Goal: Communication & Community: Answer question/provide support

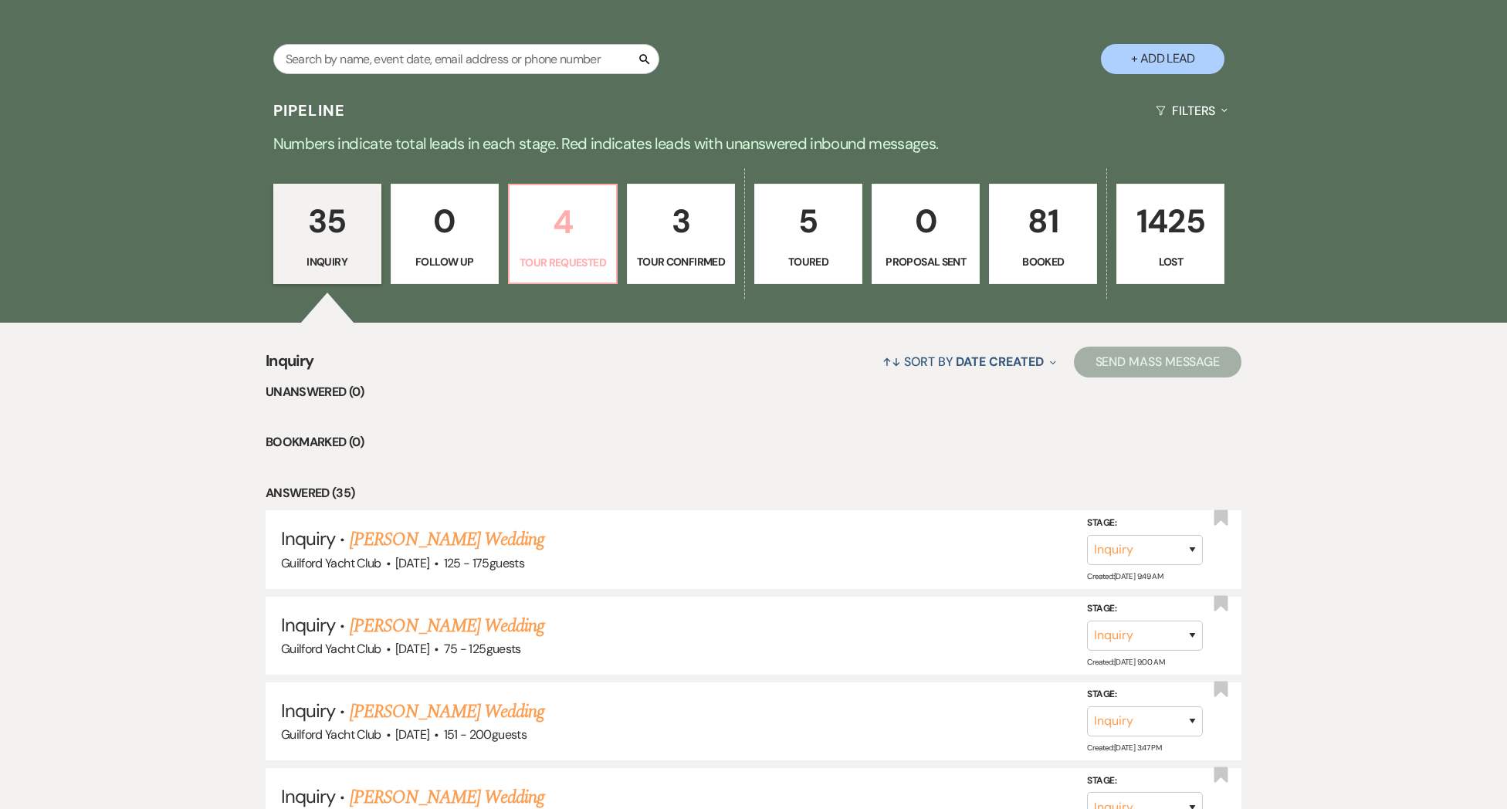
click at [568, 250] on link "4 Tour Requested" at bounding box center [563, 234] width 110 height 100
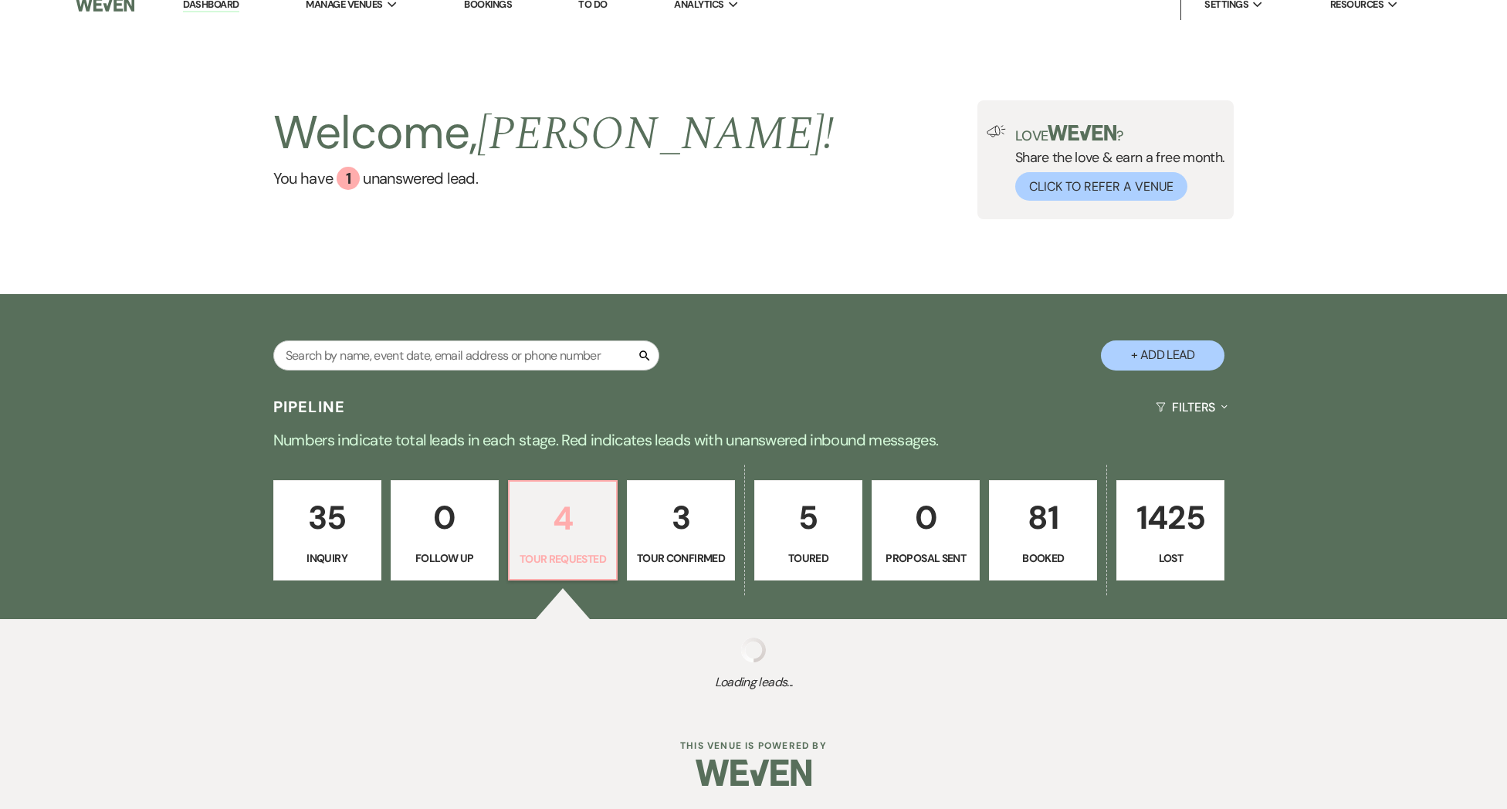
select select "2"
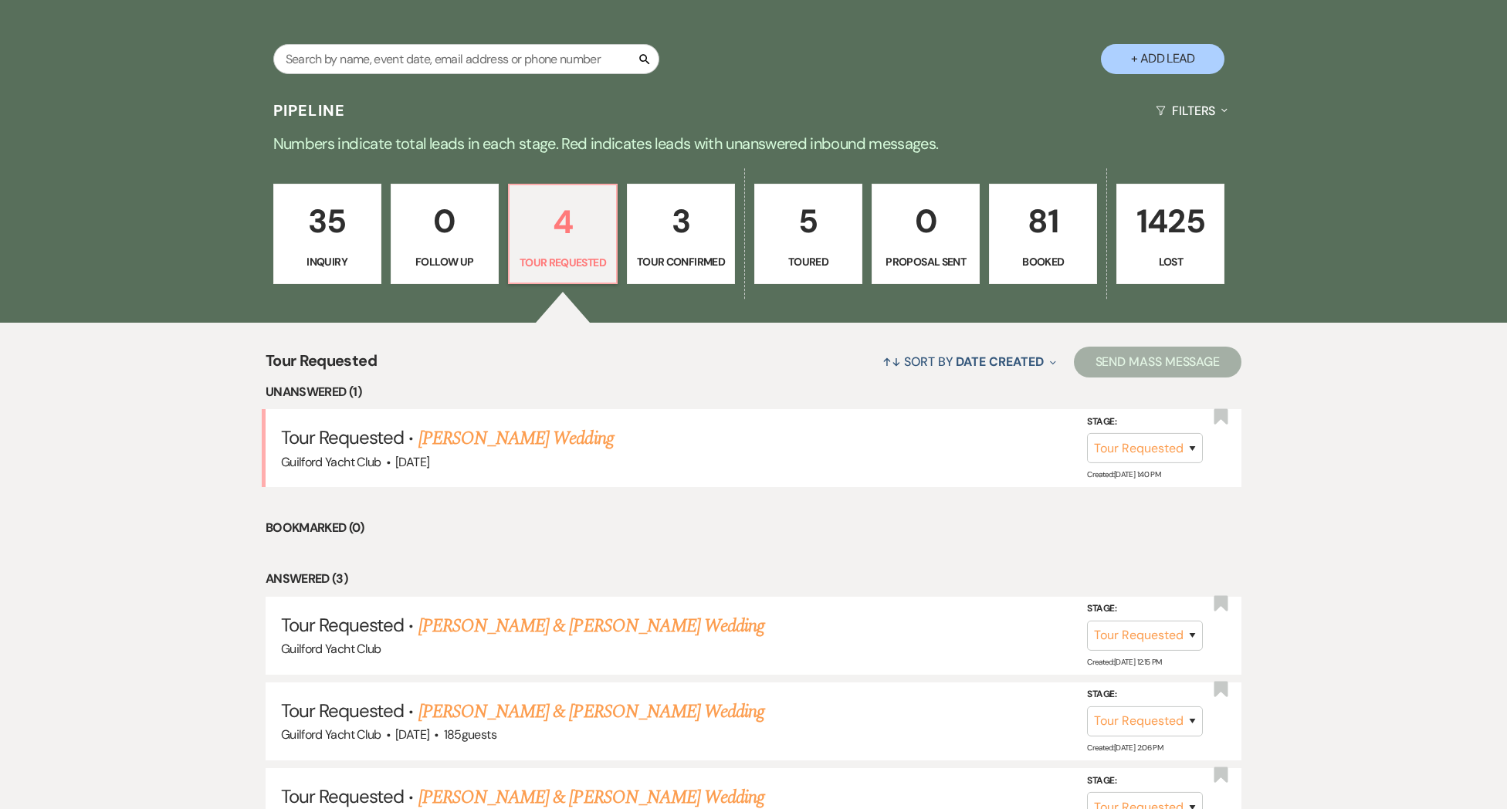
click at [536, 452] on link "[PERSON_NAME] Wedding" at bounding box center [516, 439] width 195 height 28
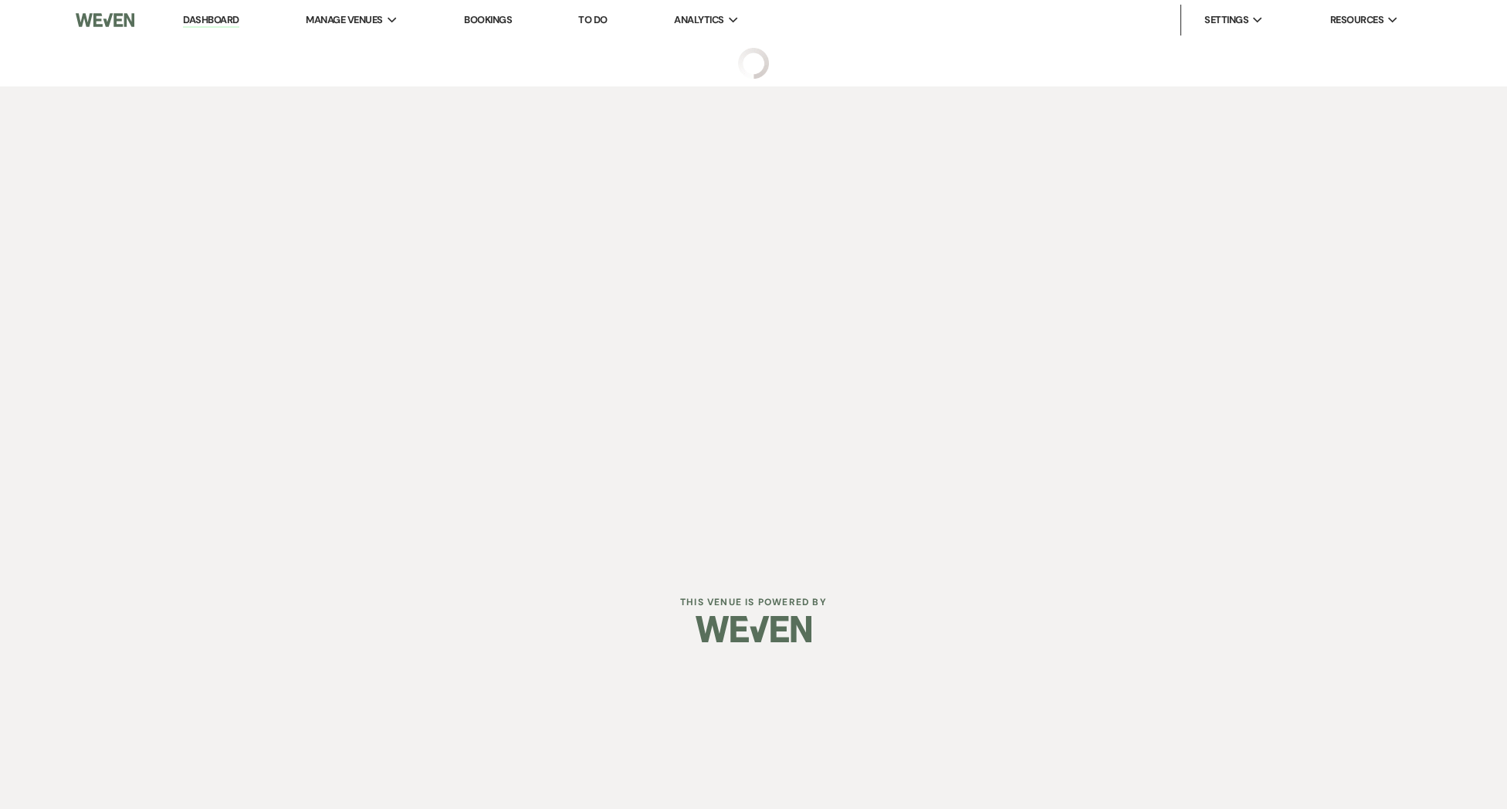
select select "2"
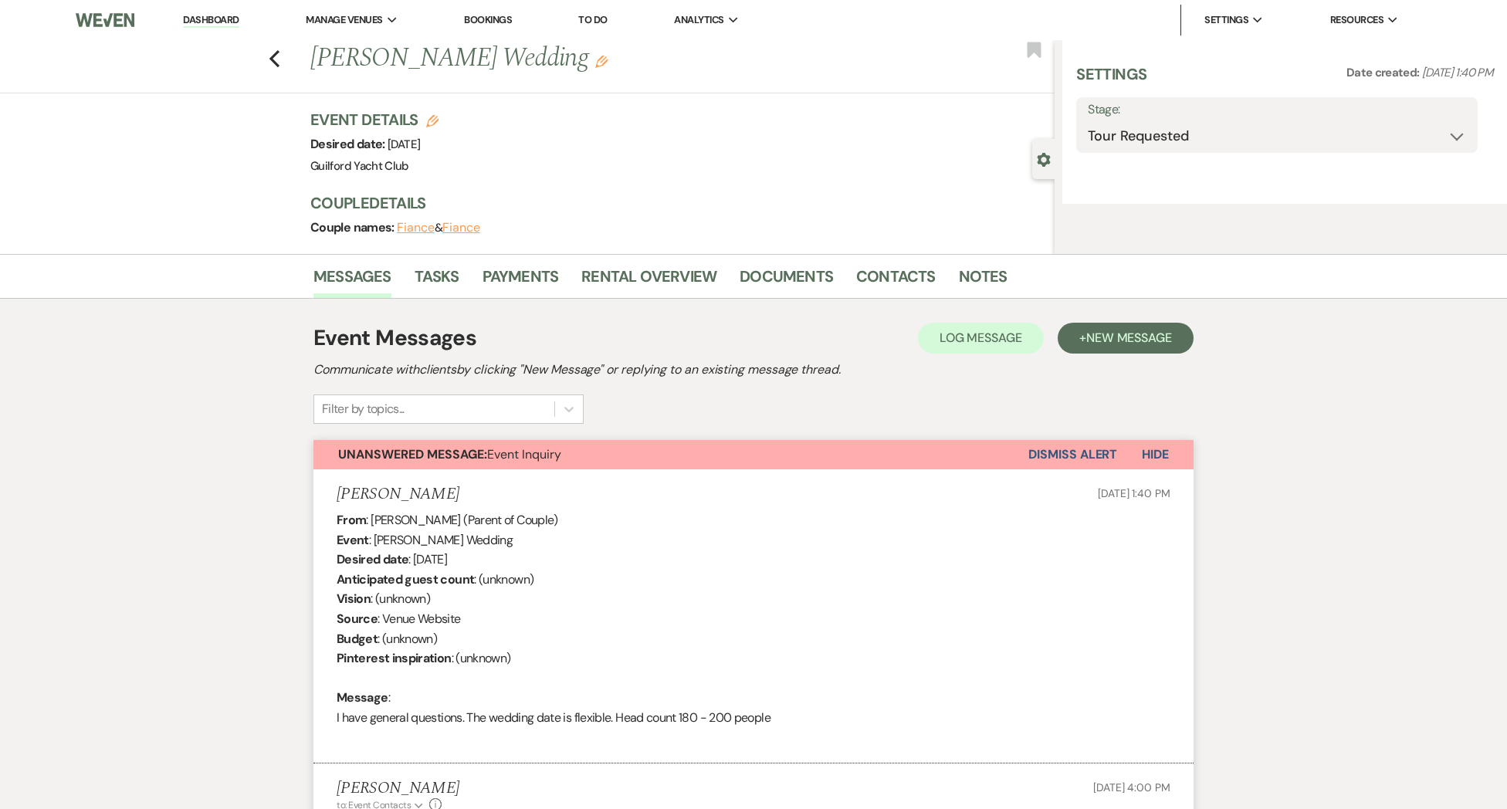
select select "5"
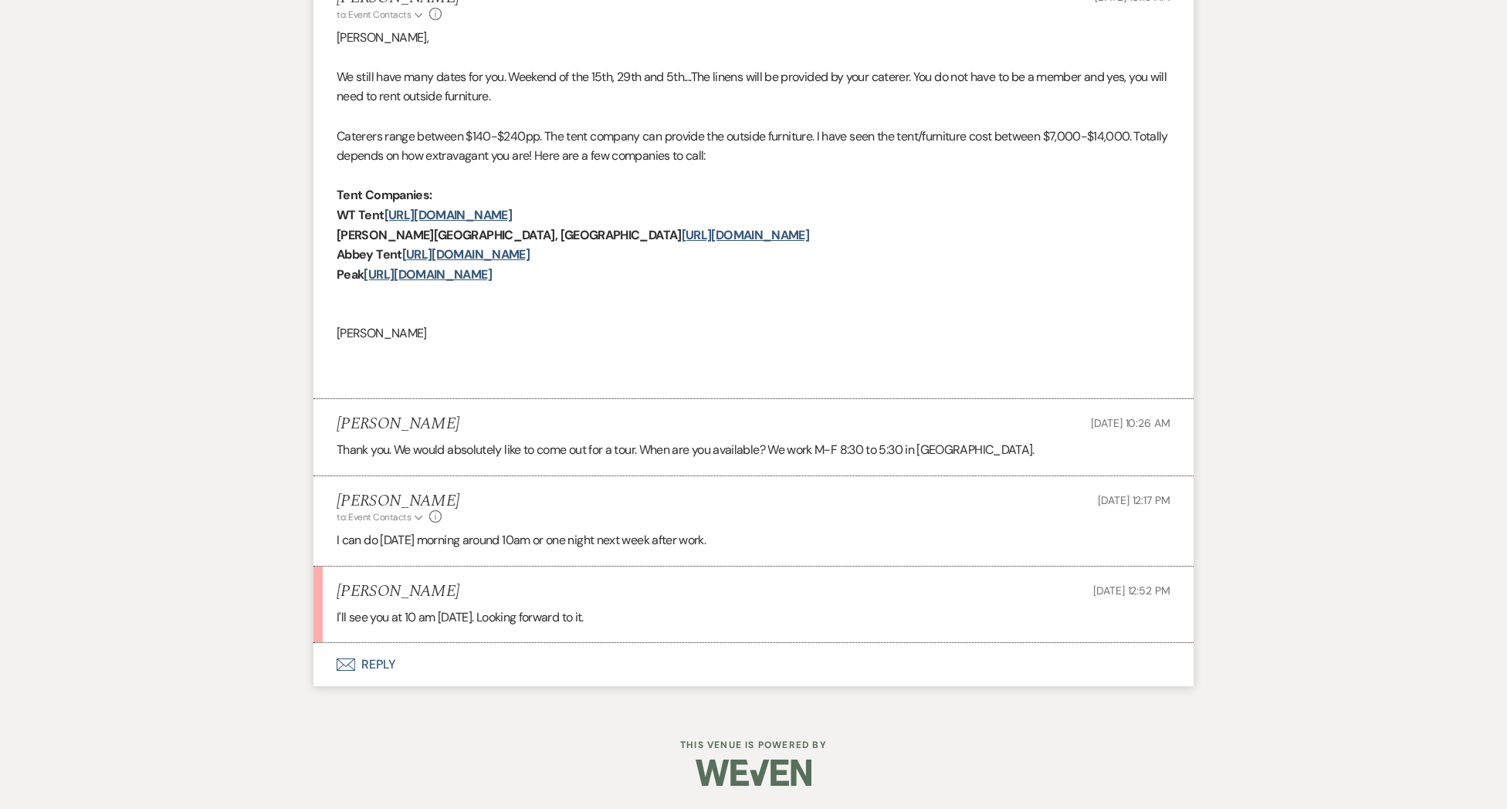
scroll to position [2184, 0]
click at [371, 672] on button "Envelope Reply" at bounding box center [753, 664] width 880 height 43
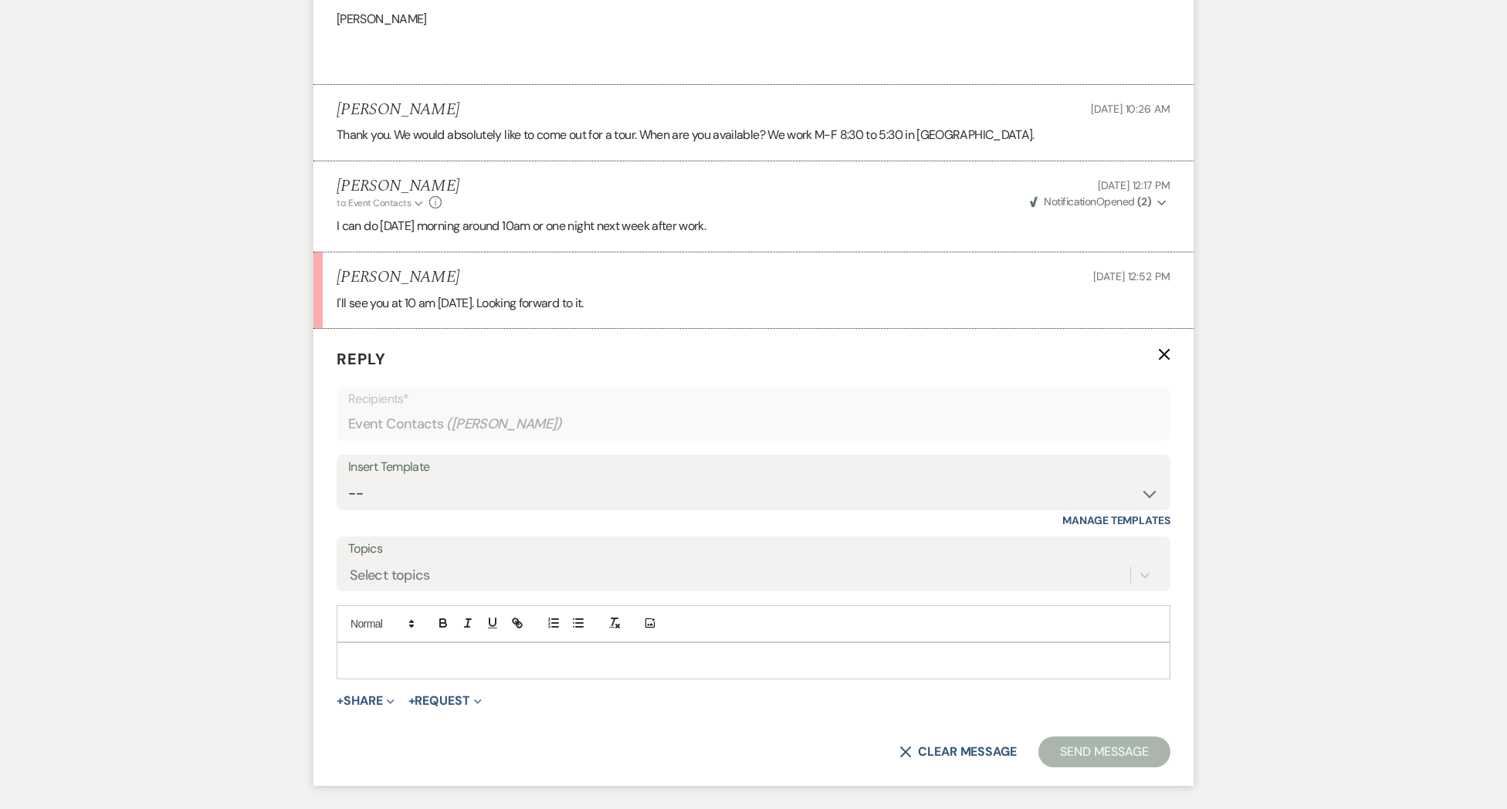
scroll to position [2478, 0]
click at [347, 676] on div at bounding box center [753, 661] width 832 height 36
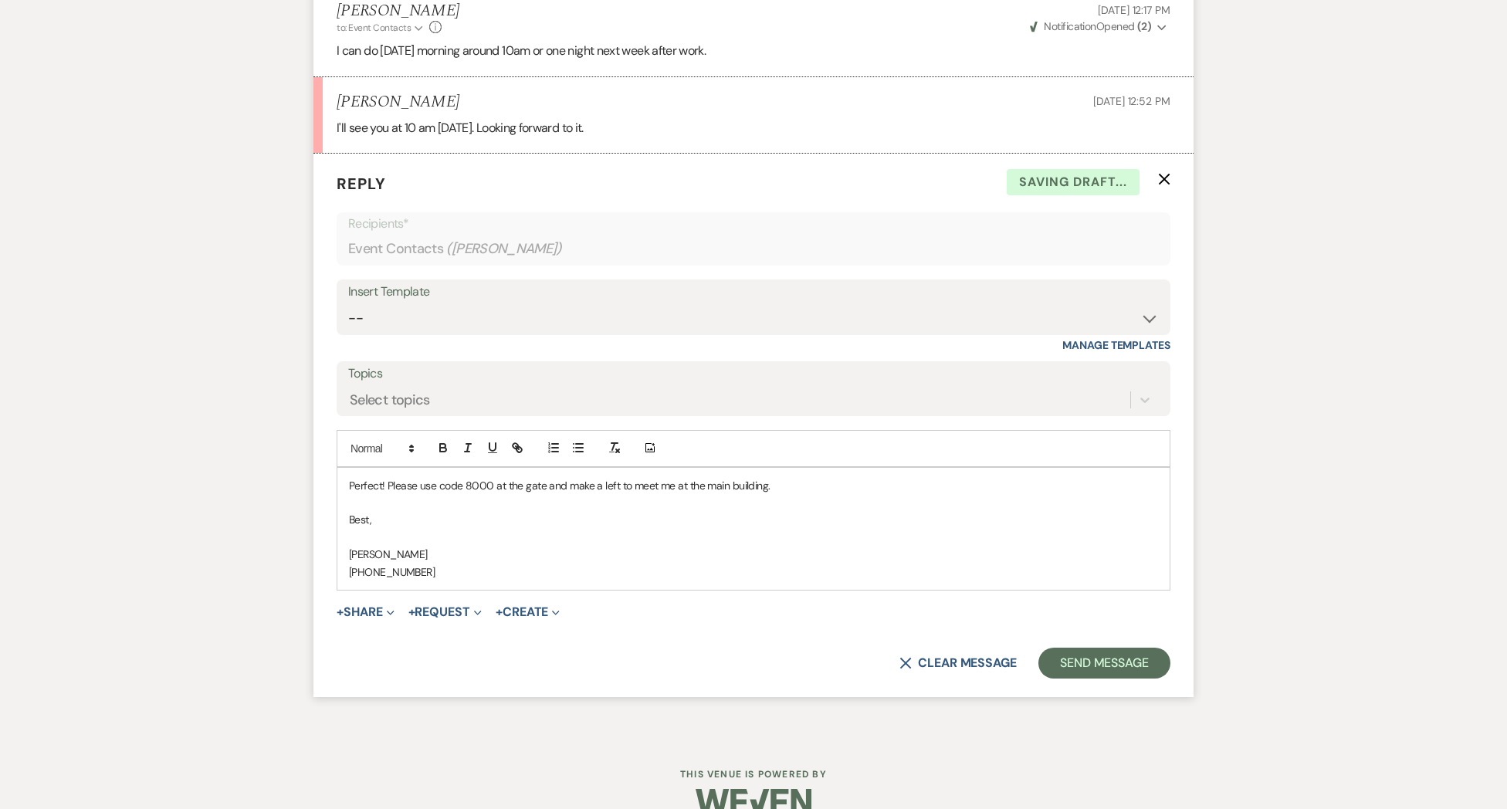
scroll to position [2677, 0]
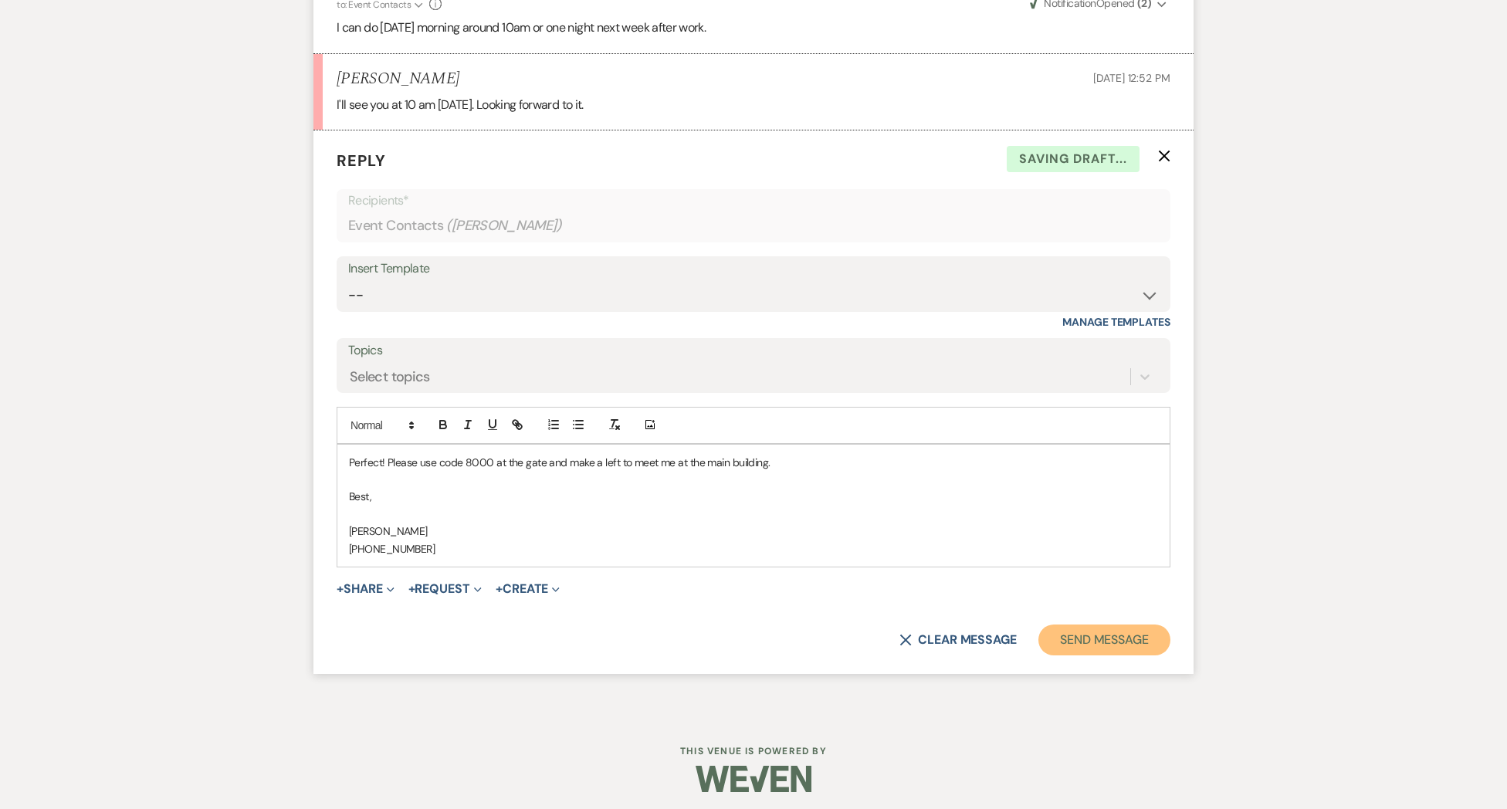
click at [1117, 656] on button "Send Message" at bounding box center [1105, 640] width 132 height 31
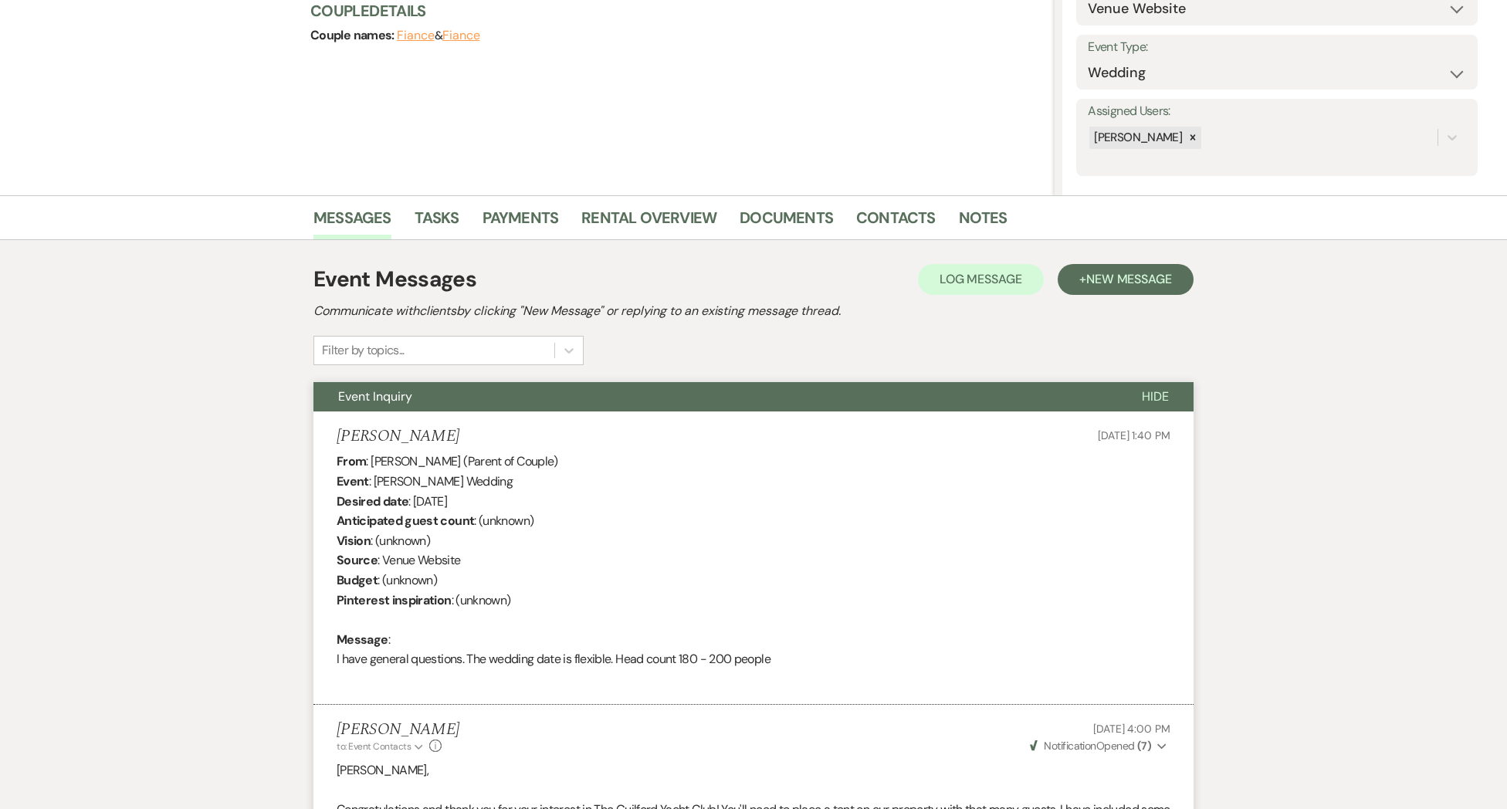
scroll to position [0, 0]
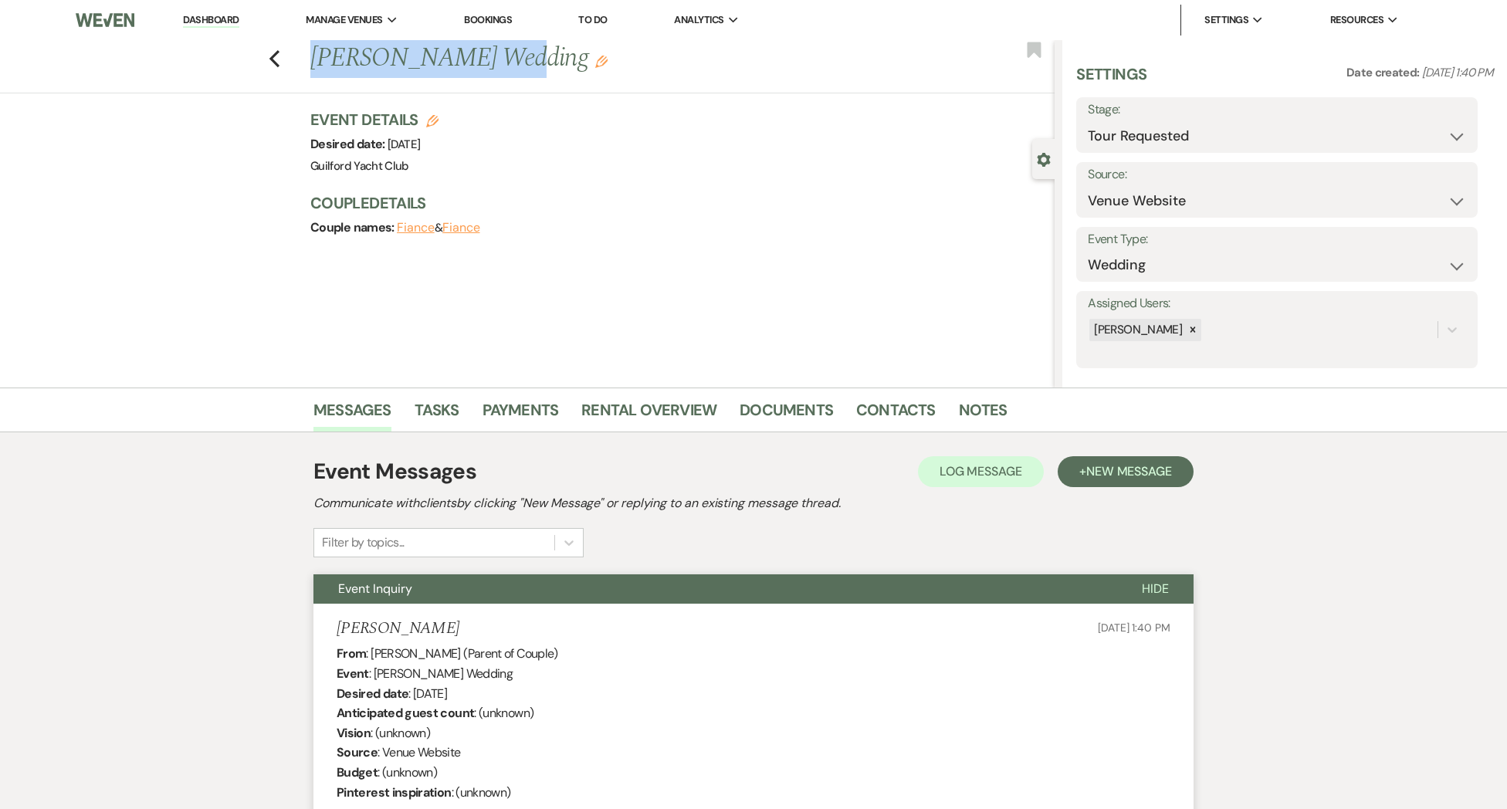
drag, startPoint x: 466, startPoint y: 62, endPoint x: 313, endPoint y: 63, distance: 152.1
click at [313, 63] on h1 "[PERSON_NAME] Wedding Edit" at bounding box center [605, 58] width 590 height 37
copy h1 "[PERSON_NAME]'"
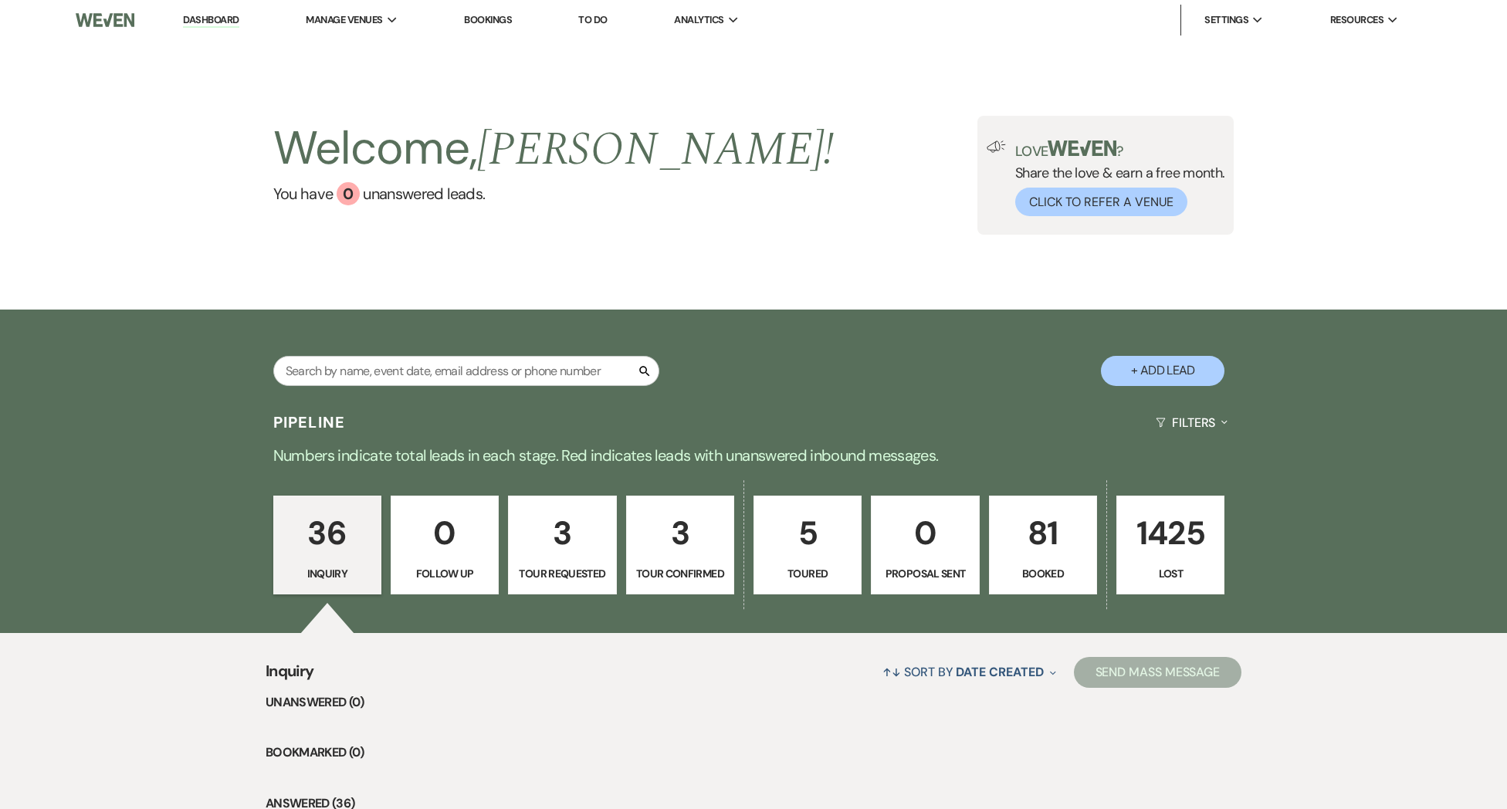
click at [205, 21] on link "Dashboard" at bounding box center [211, 20] width 56 height 15
click at [1034, 551] on p "81" at bounding box center [1043, 533] width 88 height 52
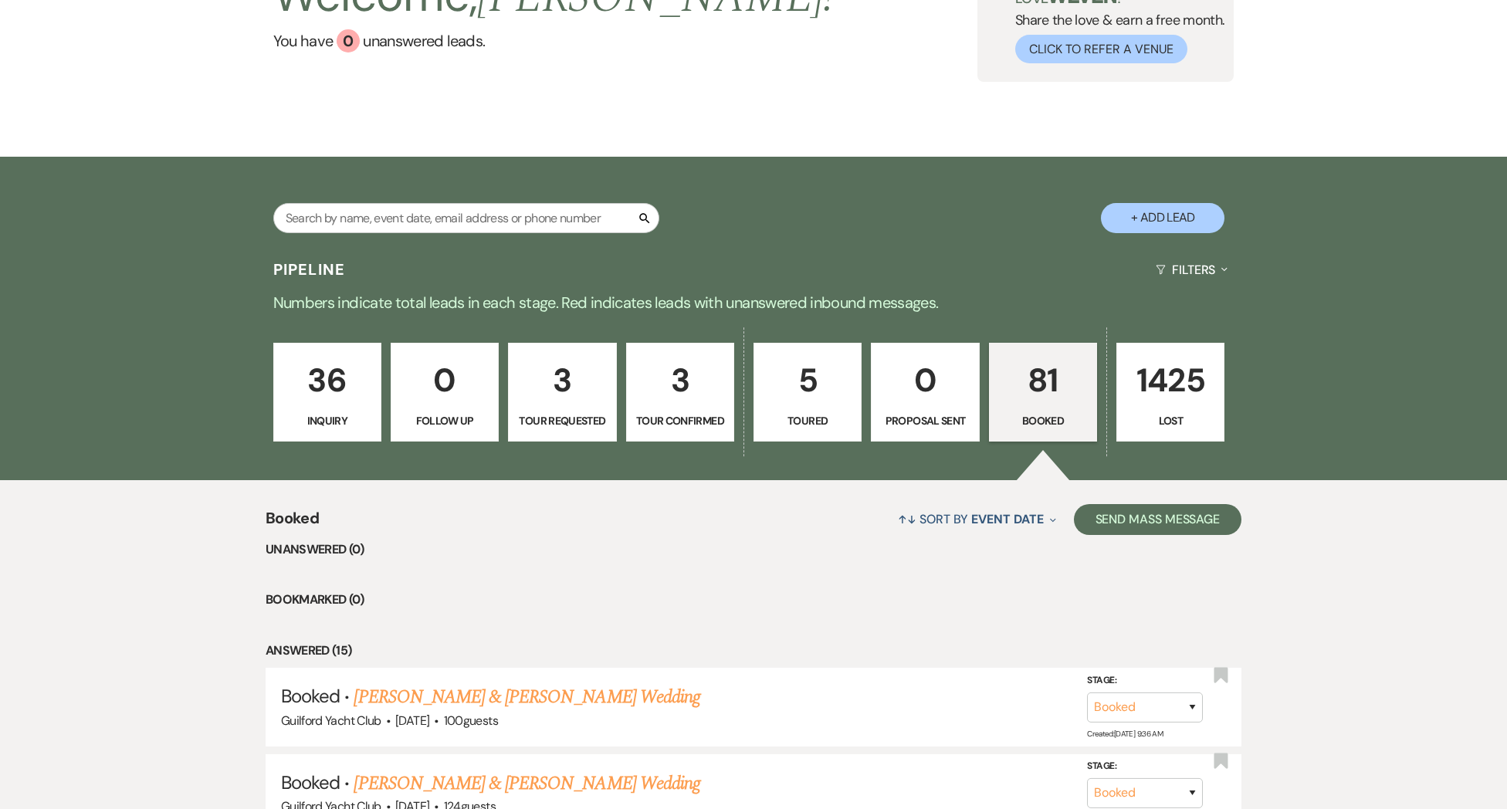
scroll to position [377, 0]
